Goal: Use online tool/utility

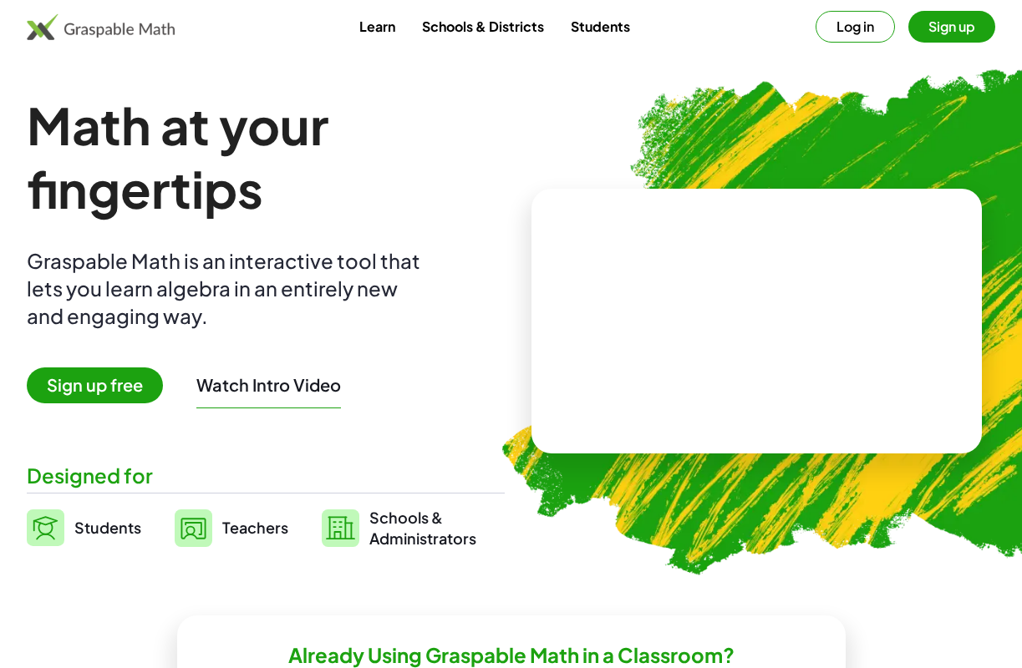
click at [863, 29] on button "Log in" at bounding box center [854, 27] width 79 height 32
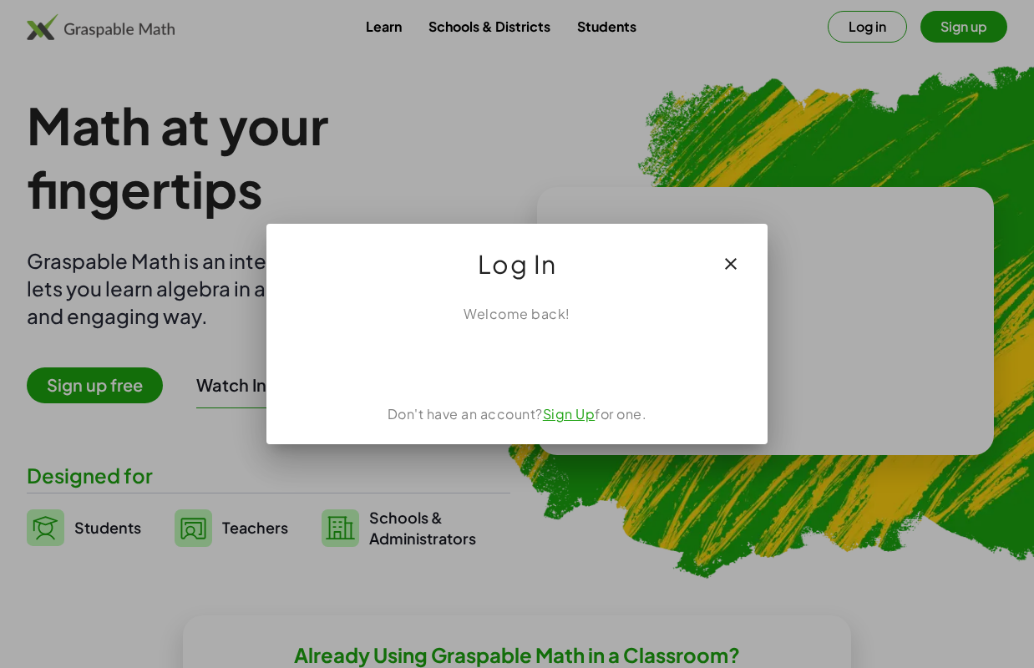
click at [502, 365] on div "Sign in with Google. Opens in new tab" at bounding box center [517, 360] width 154 height 37
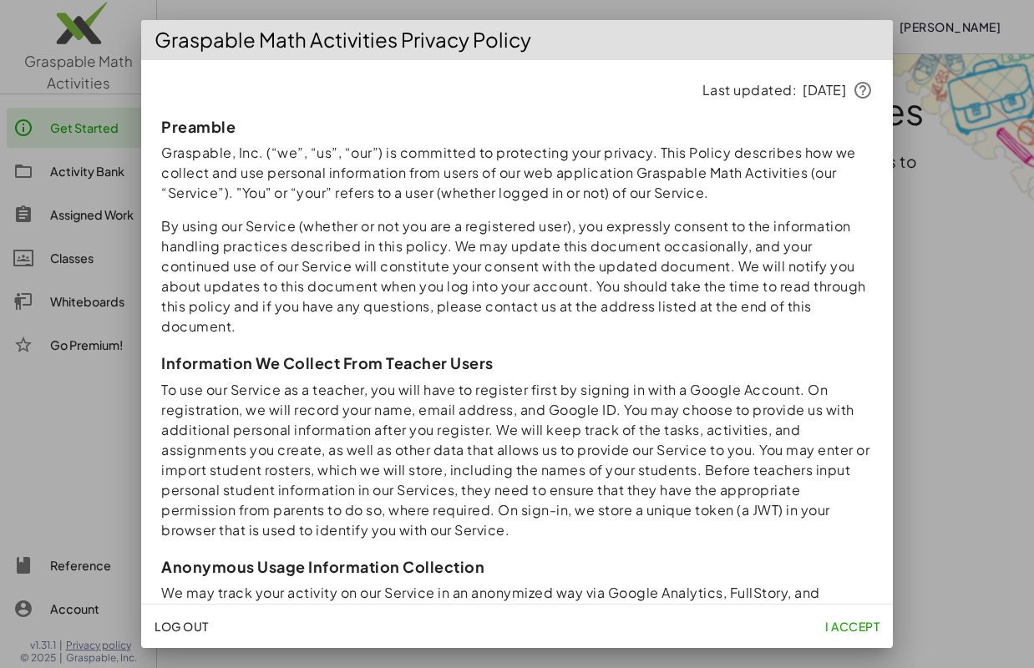
scroll to position [7, 0]
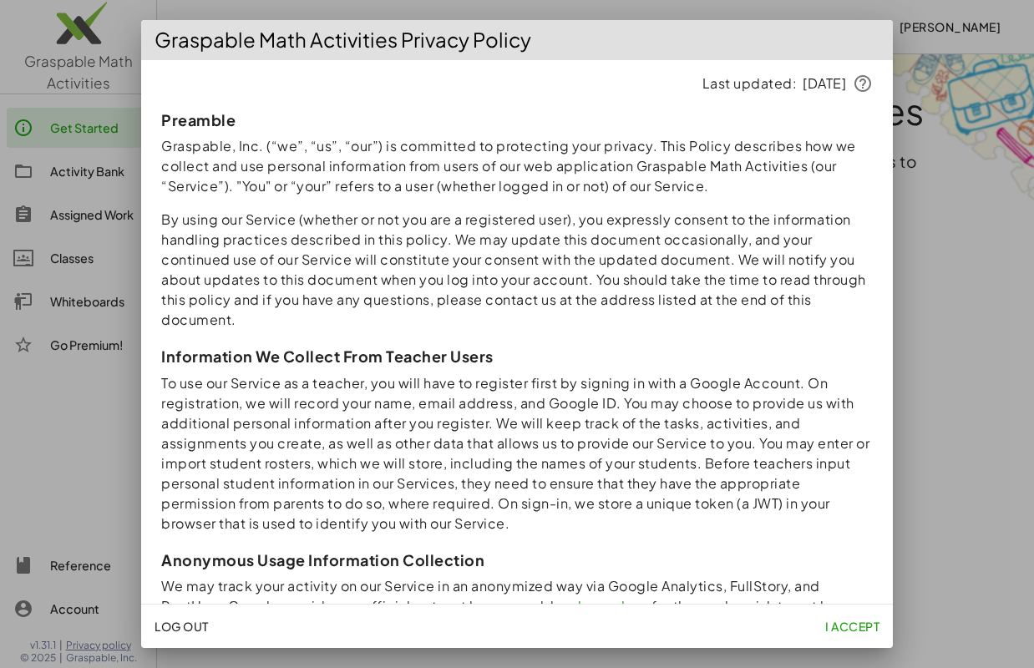
click at [855, 628] on span "I accept" at bounding box center [852, 626] width 54 height 15
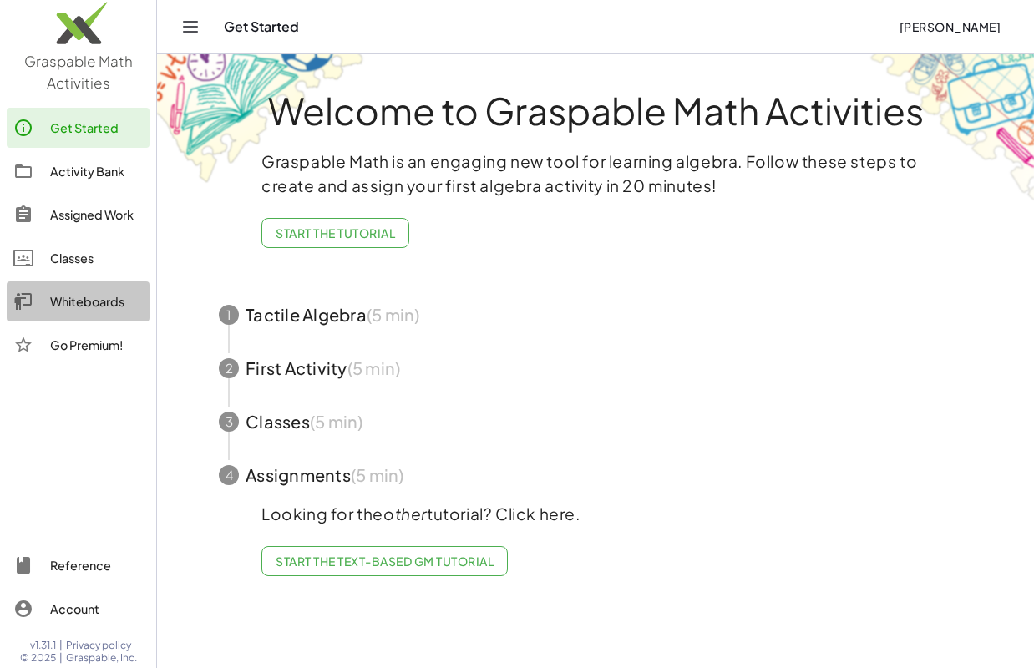
click at [64, 303] on div "Whiteboards" at bounding box center [96, 302] width 93 height 20
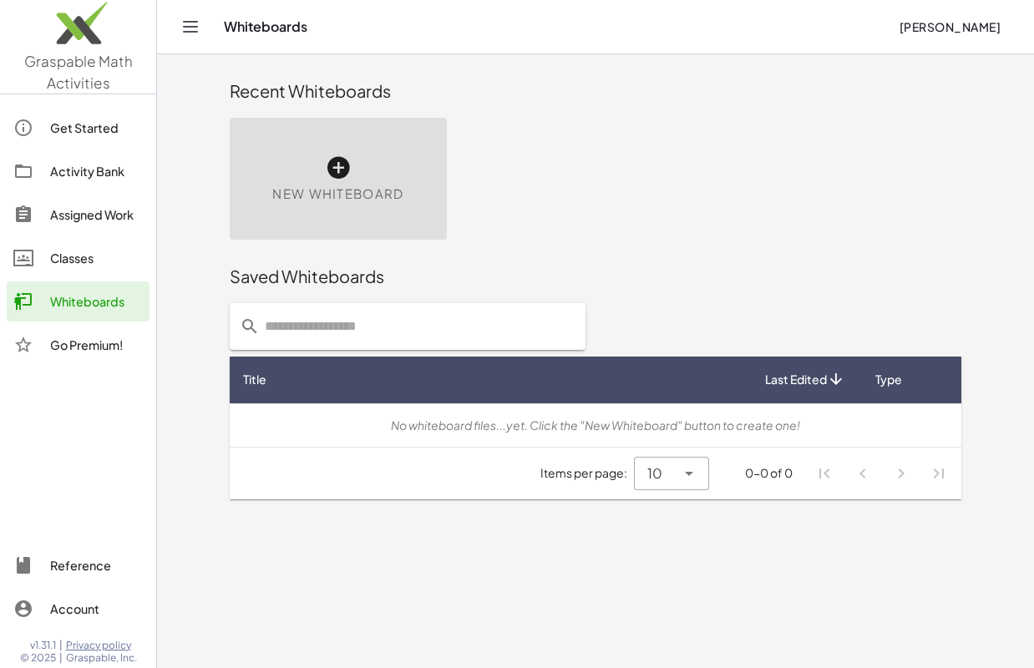
click at [349, 179] on icon at bounding box center [338, 168] width 27 height 27
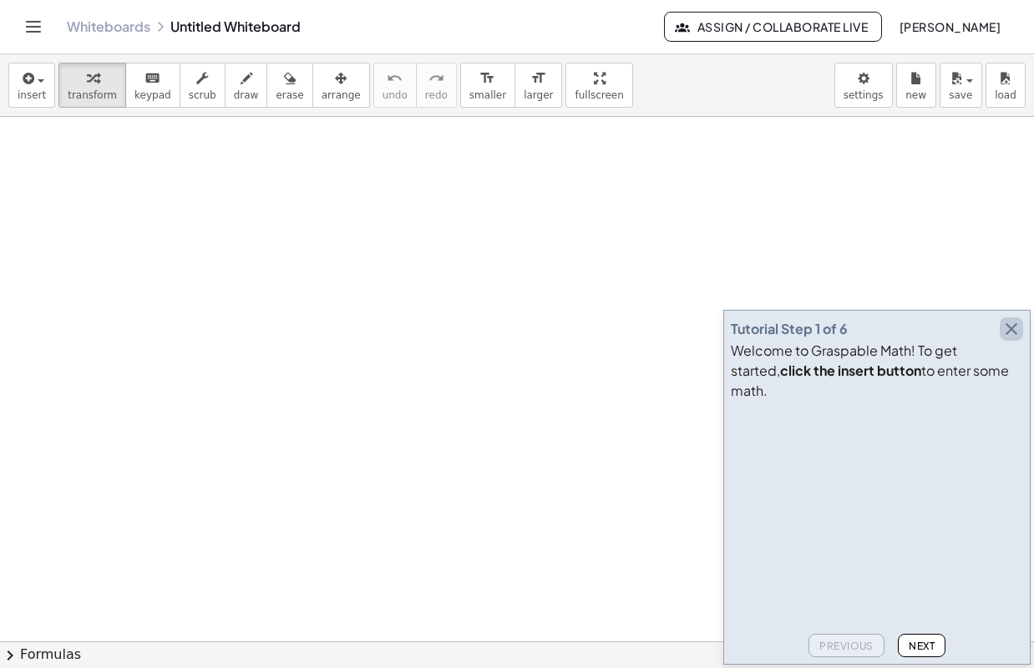
click at [1006, 339] on icon "button" at bounding box center [1011, 329] width 20 height 20
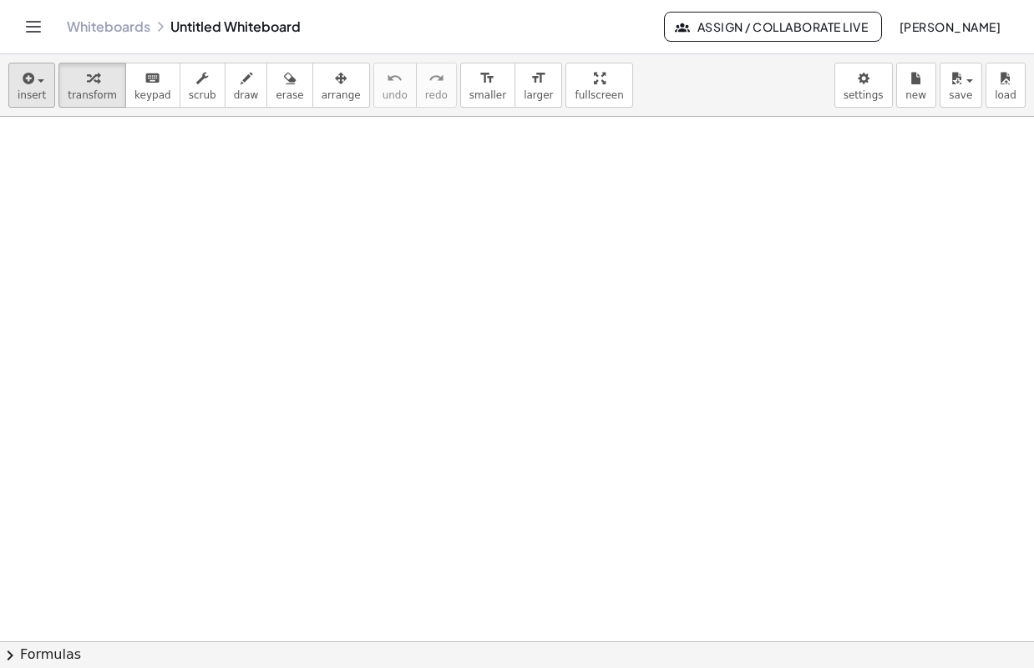
click at [26, 89] on span "insert" at bounding box center [32, 95] width 28 height 12
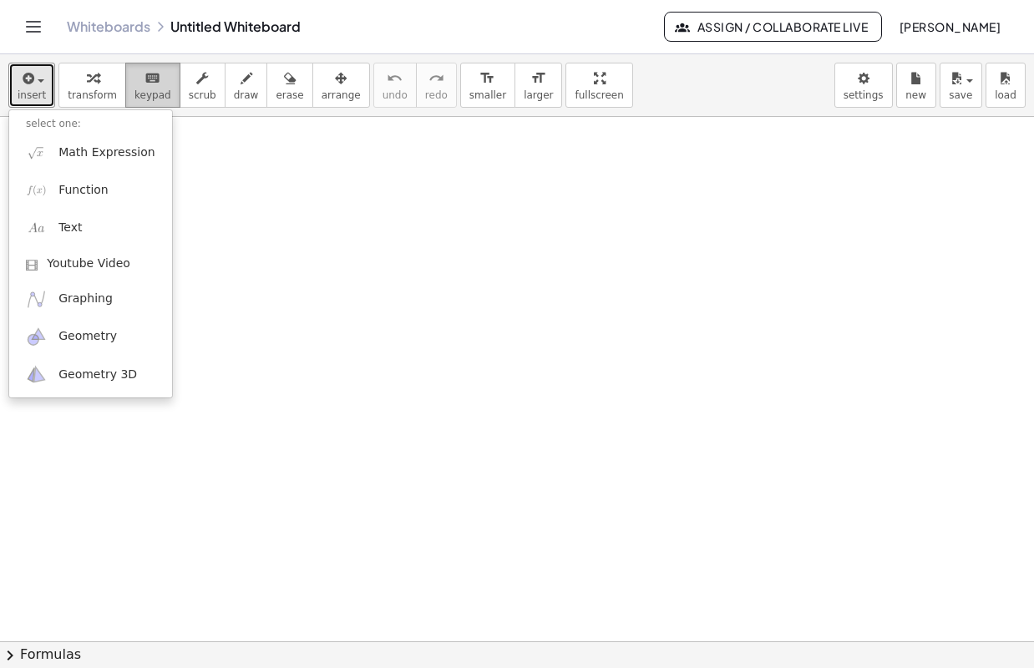
click at [144, 95] on span "keypad" at bounding box center [152, 95] width 37 height 12
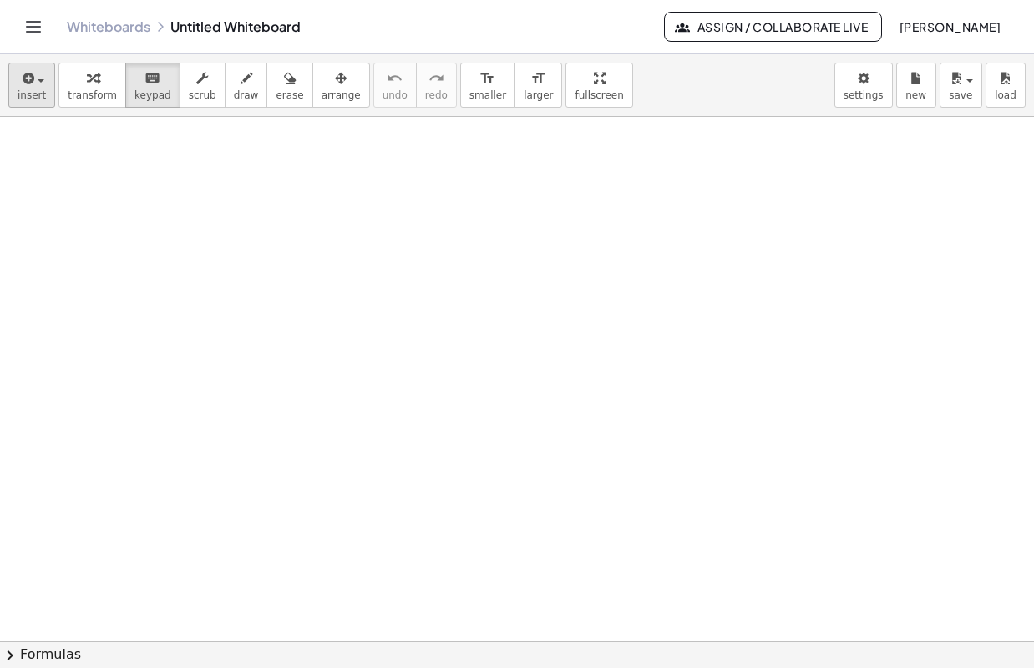
click at [30, 88] on icon "button" at bounding box center [26, 78] width 15 height 20
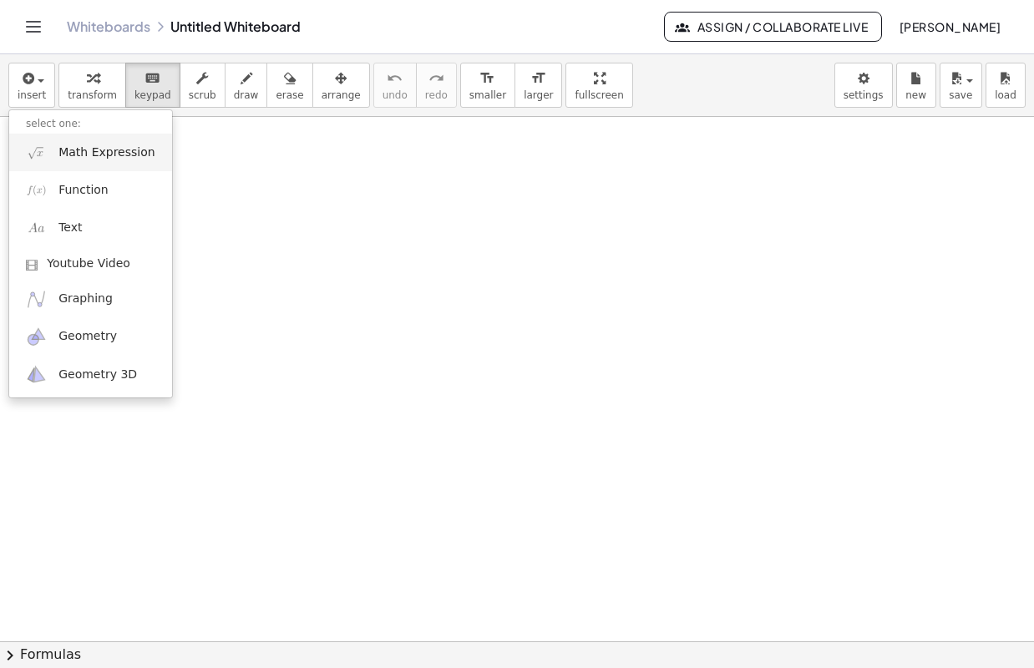
click at [78, 154] on span "Math Expression" at bounding box center [106, 152] width 96 height 17
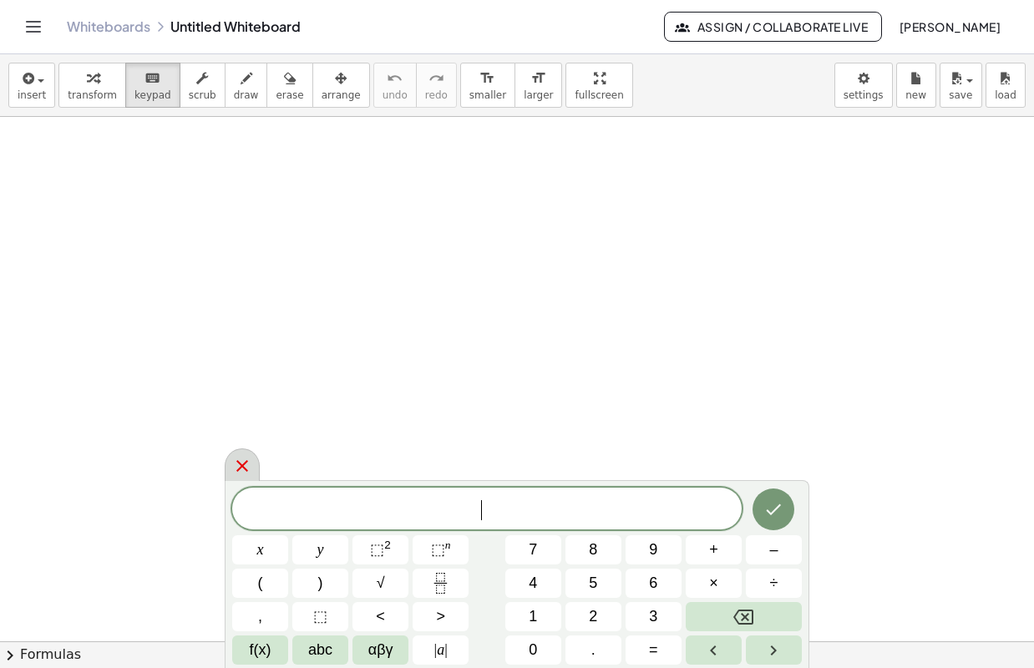
click at [240, 474] on icon at bounding box center [242, 466] width 20 height 20
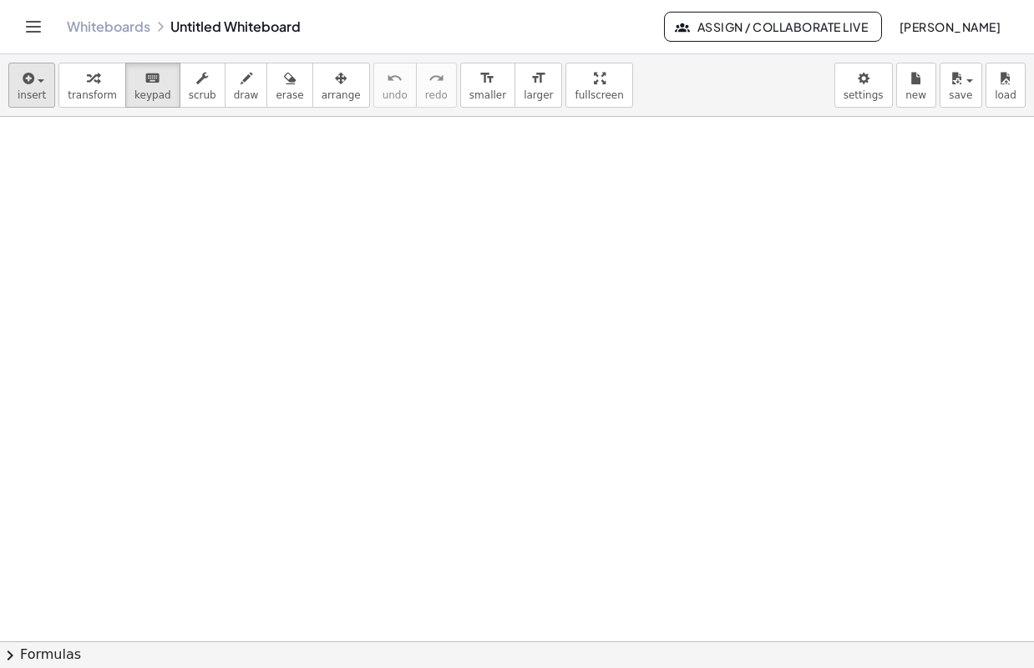
click at [23, 88] on icon "button" at bounding box center [26, 78] width 15 height 20
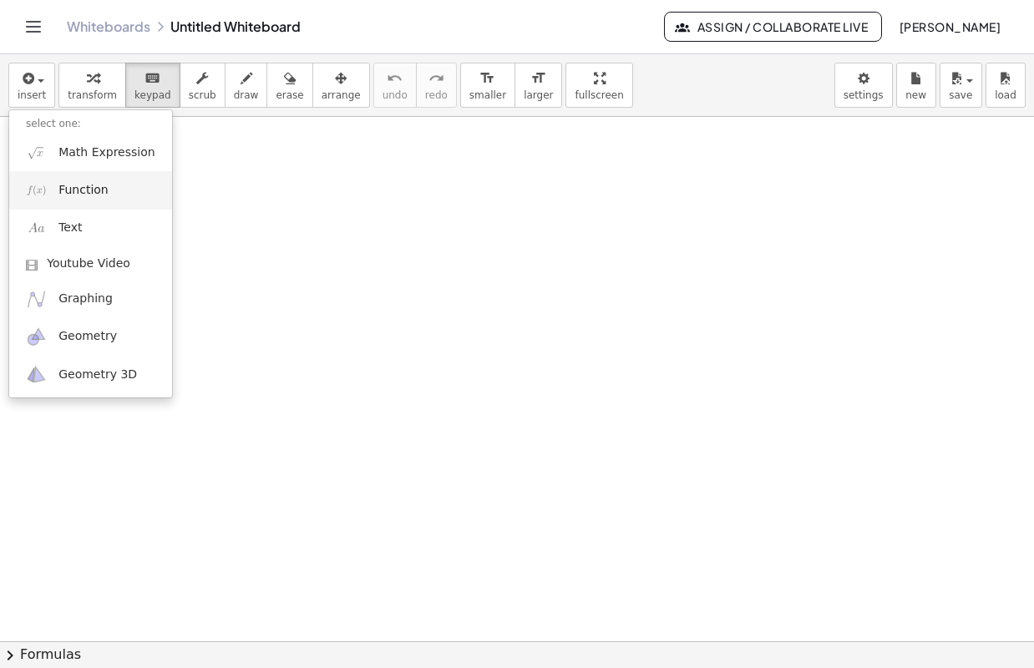
click at [49, 196] on link "Function" at bounding box center [90, 190] width 163 height 38
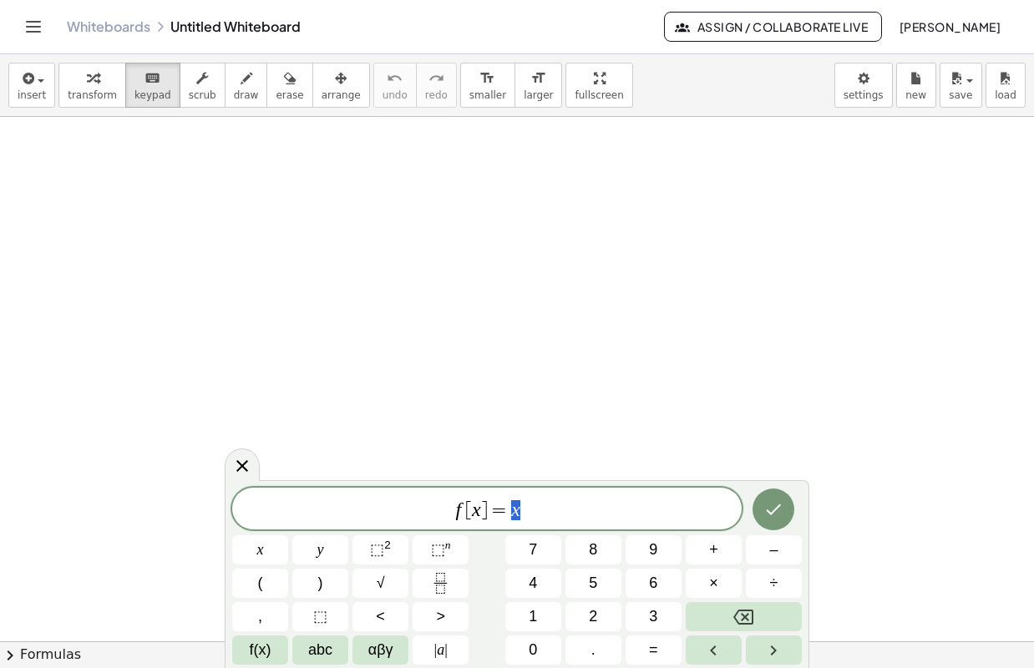
scroll to position [2, 0]
click at [532, 500] on span "f [ x ] = x ​" at bounding box center [487, 510] width 510 height 23
click at [484, 499] on span "​" at bounding box center [487, 510] width 510 height 23
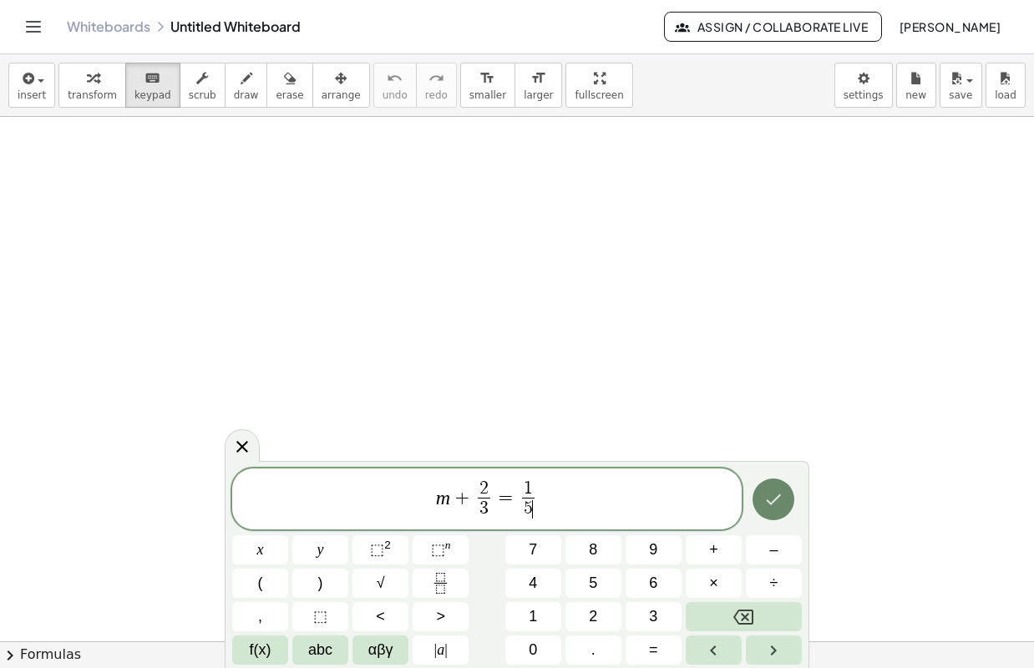
click at [765, 497] on icon "Done" at bounding box center [773, 499] width 20 height 20
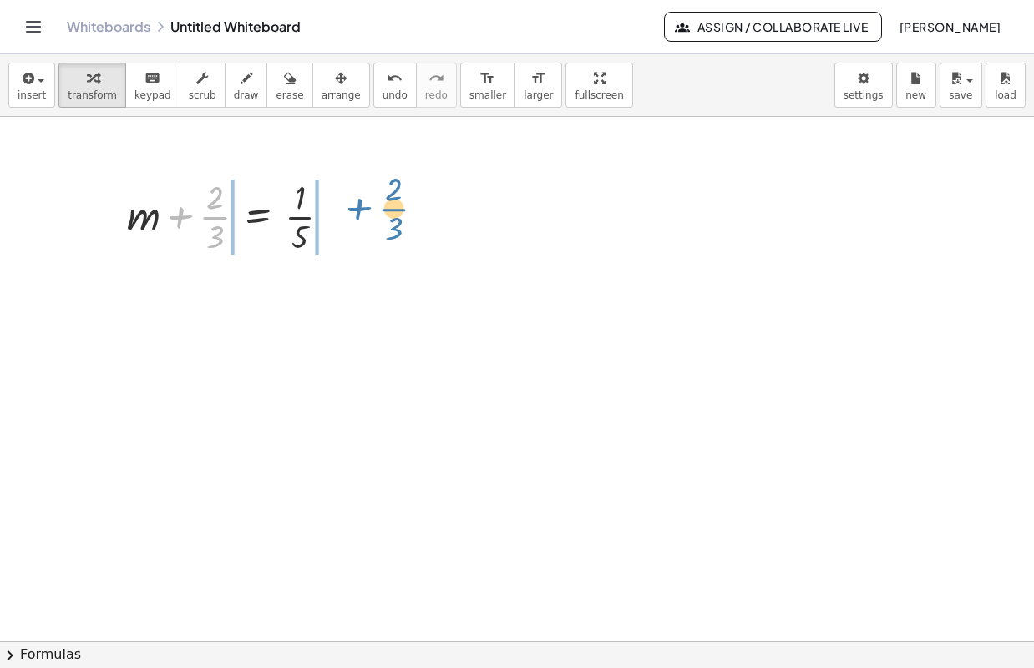
drag, startPoint x: 214, startPoint y: 218, endPoint x: 393, endPoint y: 210, distance: 179.8
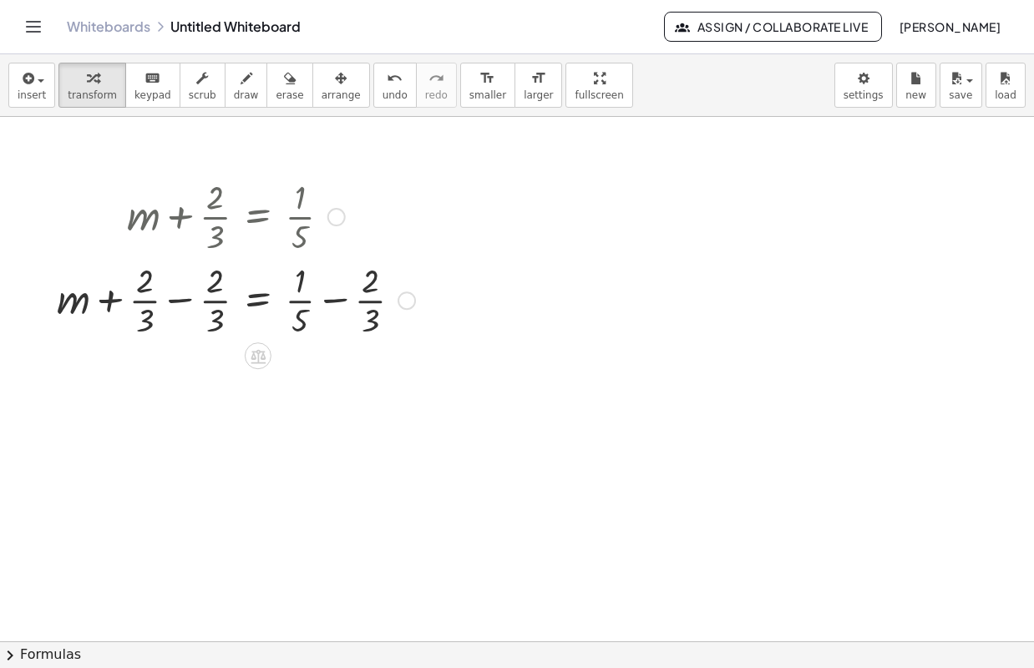
click at [180, 303] on div at bounding box center [235, 299] width 375 height 84
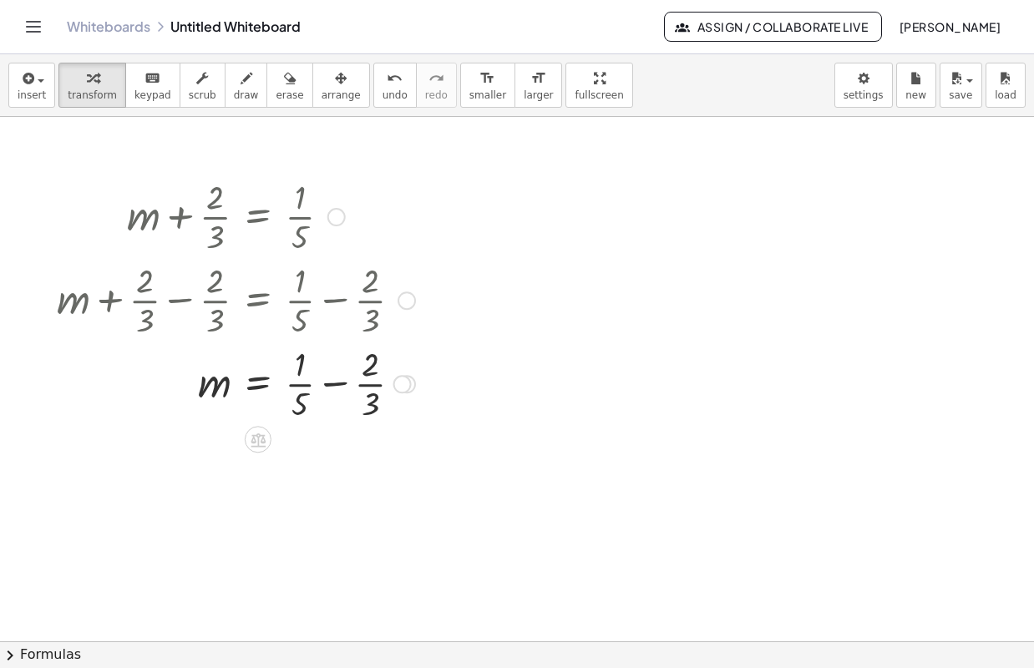
click at [337, 385] on div at bounding box center [235, 383] width 375 height 84
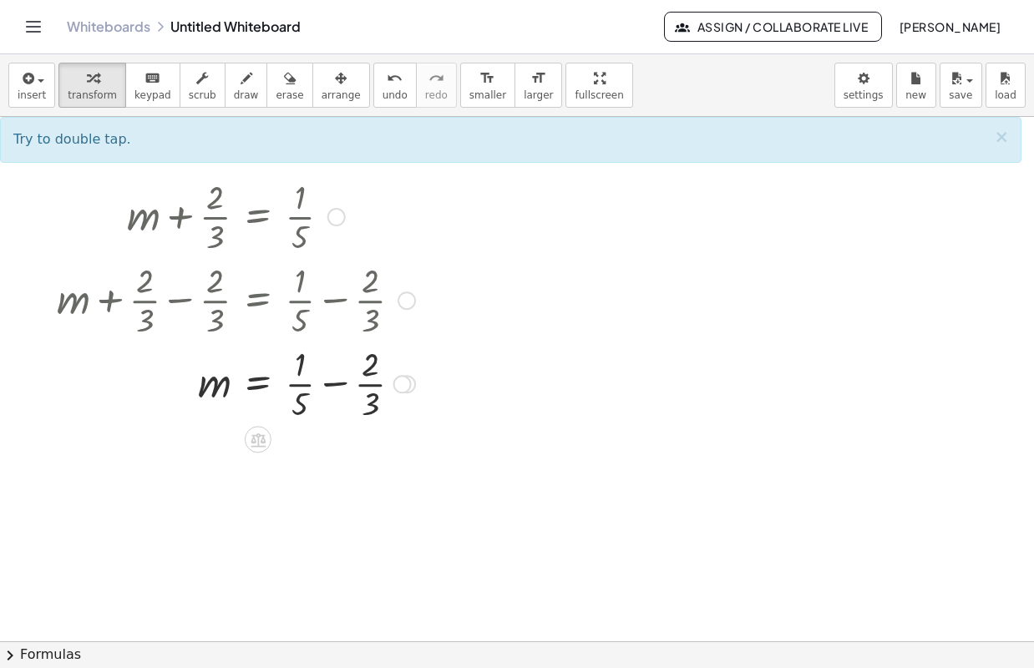
click at [334, 385] on div at bounding box center [235, 383] width 375 height 84
click at [332, 388] on div at bounding box center [235, 383] width 375 height 84
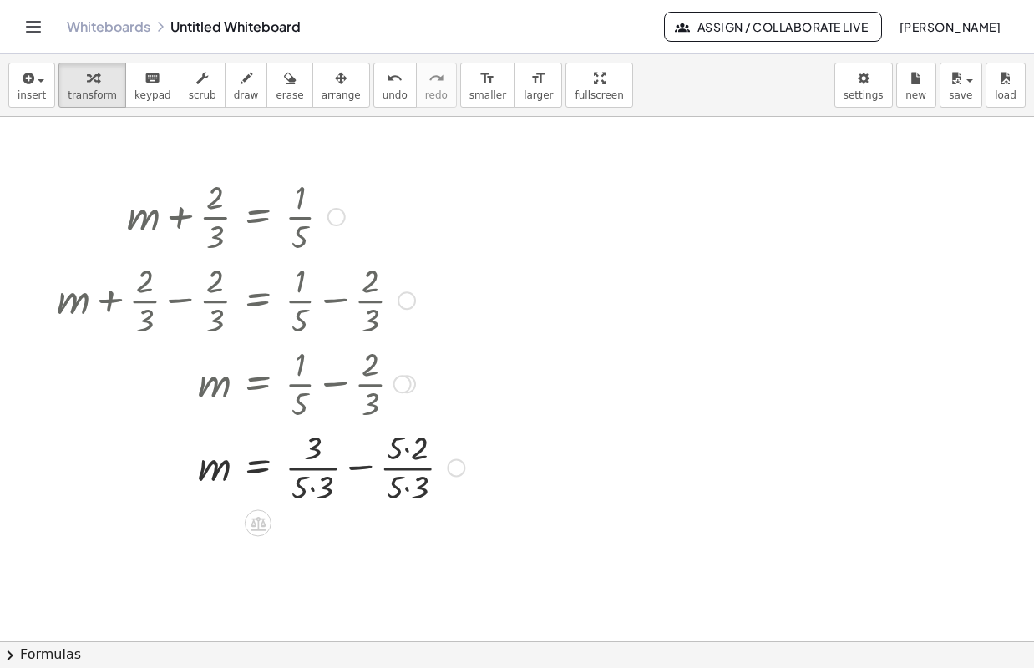
click at [317, 489] on div at bounding box center [260, 466] width 424 height 84
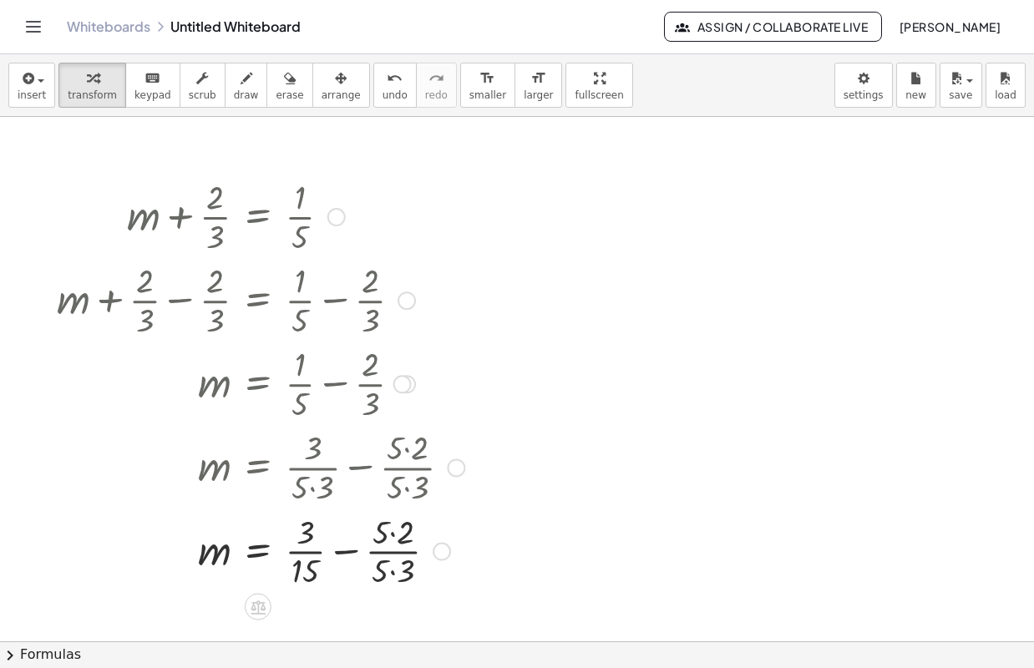
click at [398, 575] on div at bounding box center [260, 551] width 424 height 84
click at [394, 538] on div at bounding box center [260, 551] width 424 height 84
click at [351, 553] on div at bounding box center [260, 551] width 424 height 84
click at [338, 216] on div at bounding box center [336, 217] width 18 height 18
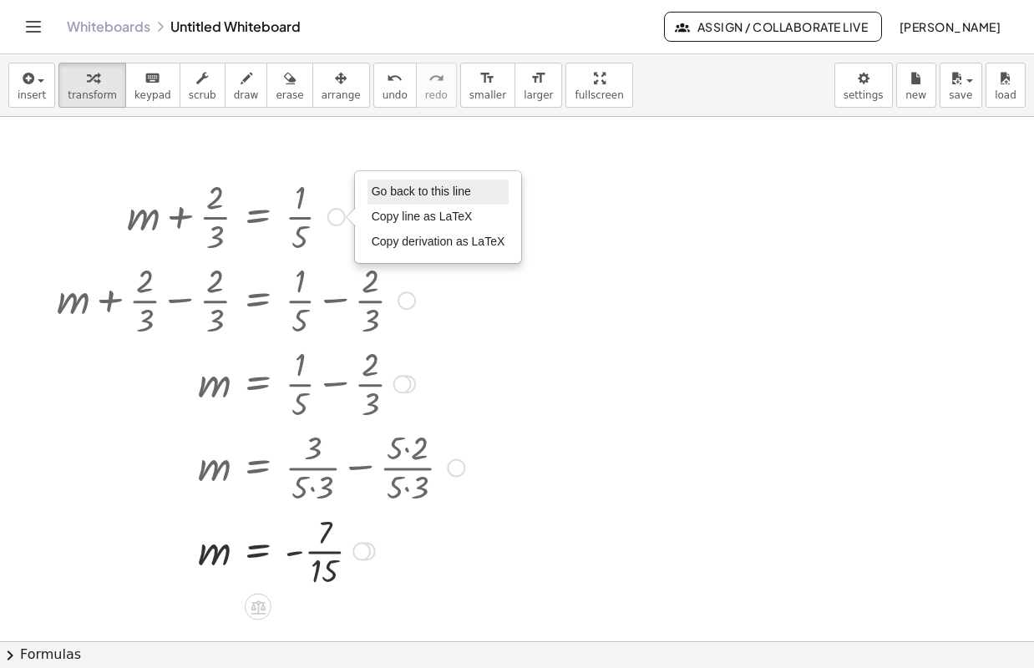
click at [409, 192] on span "Go back to this line" at bounding box center [421, 191] width 99 height 13
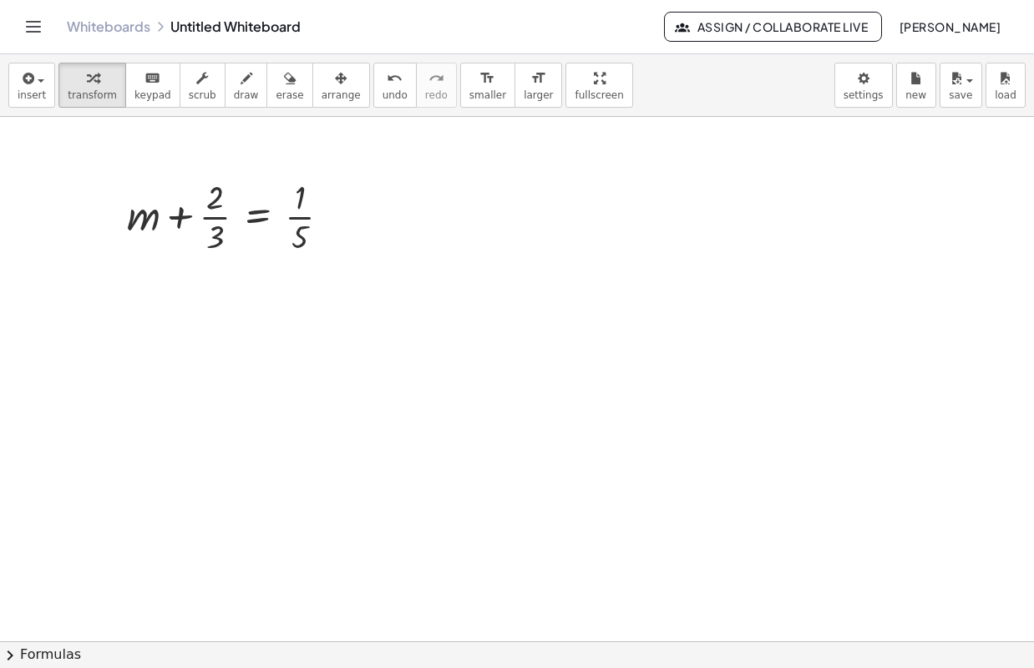
click at [219, 473] on div at bounding box center [517, 641] width 1034 height 1049
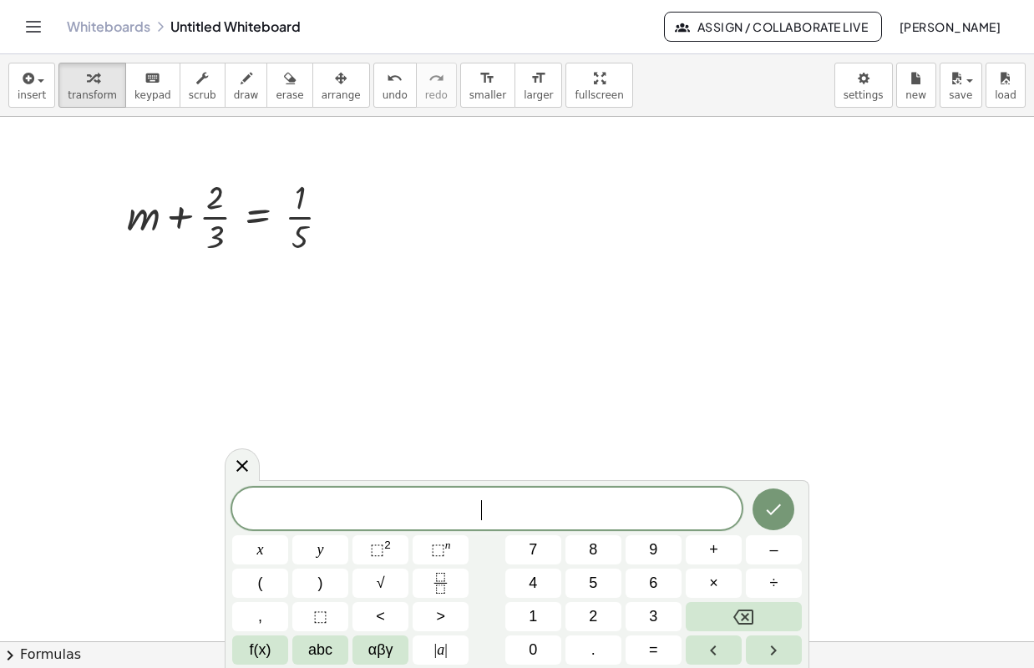
scroll to position [6, 0]
